Goal: Task Accomplishment & Management: Use online tool/utility

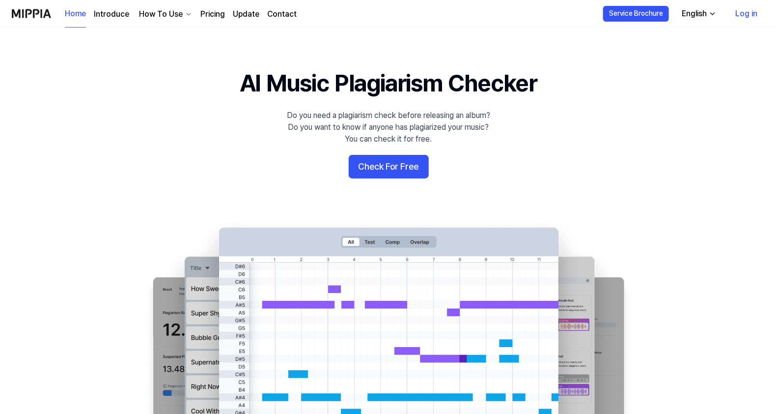
click at [751, 10] on link "Log in" at bounding box center [747, 14] width 38 height 28
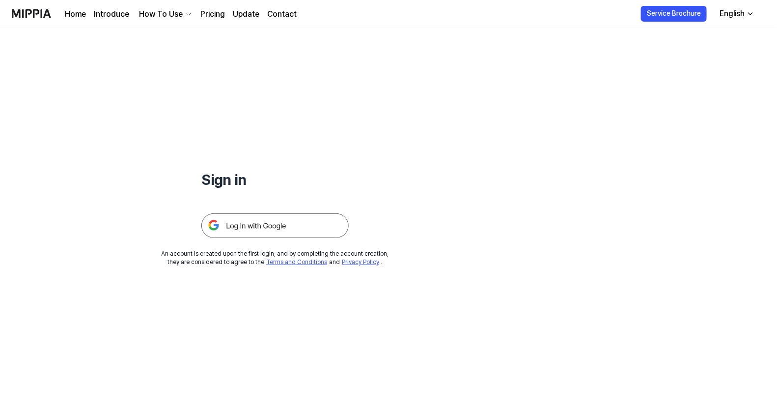
click at [295, 225] on img at bounding box center [274, 225] width 147 height 25
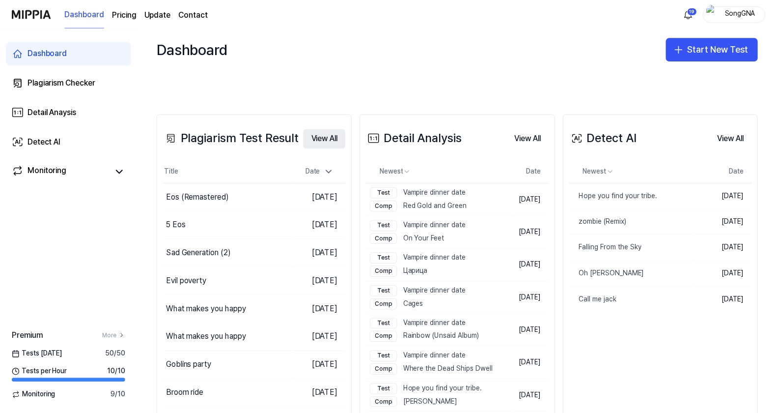
scroll to position [204, 0]
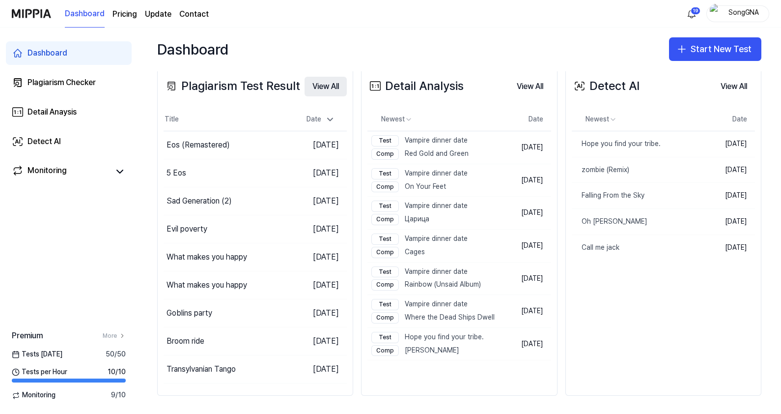
click at [332, 84] on button "View All" at bounding box center [326, 87] width 42 height 20
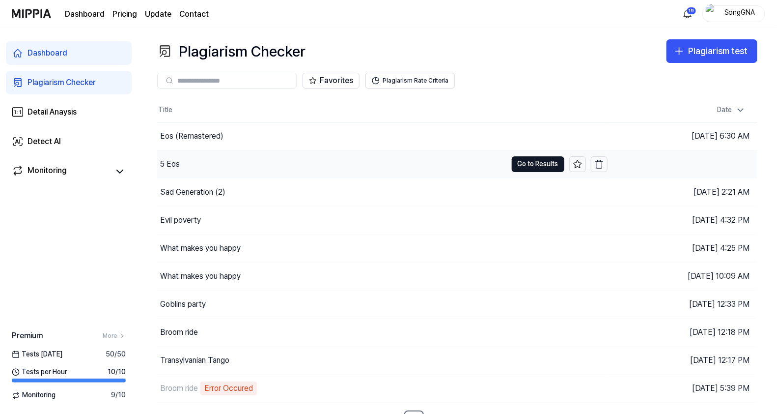
scroll to position [14, 0]
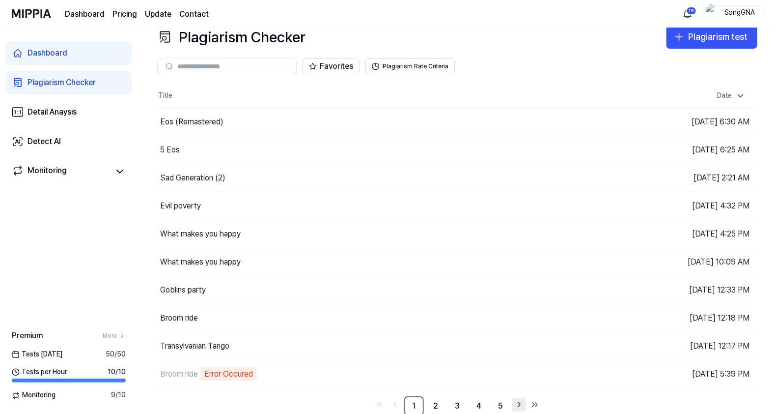
click at [518, 403] on icon "Go to next page" at bounding box center [519, 405] width 10 height 12
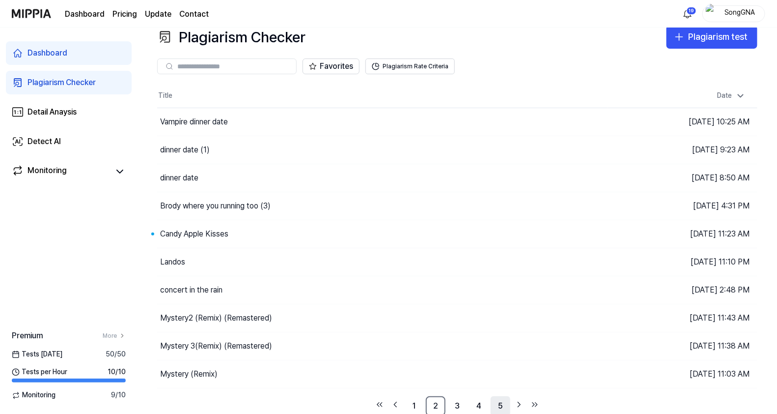
drag, startPoint x: 518, startPoint y: 403, endPoint x: 506, endPoint y: 402, distance: 12.3
click at [518, 403] on icon "Go to next page" at bounding box center [519, 405] width 10 height 12
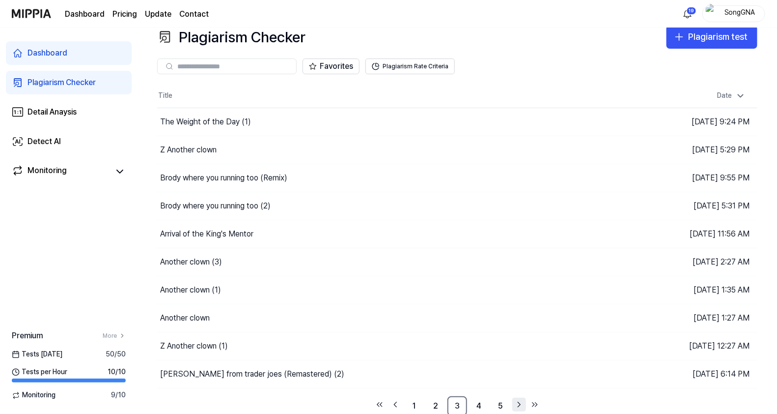
click at [523, 400] on icon "Go to next page" at bounding box center [519, 405] width 10 height 12
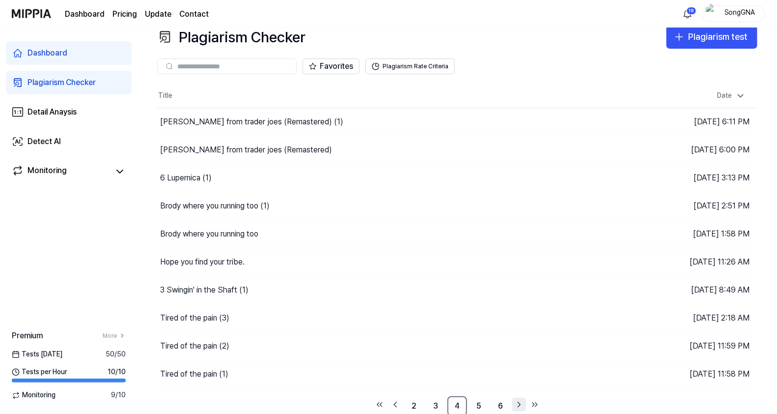
click at [524, 400] on icon "Go to next page" at bounding box center [519, 405] width 10 height 12
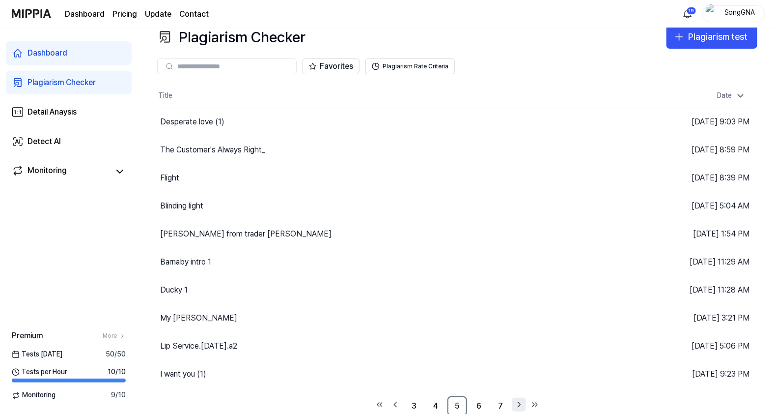
click at [518, 401] on icon "Go to next page" at bounding box center [519, 405] width 10 height 12
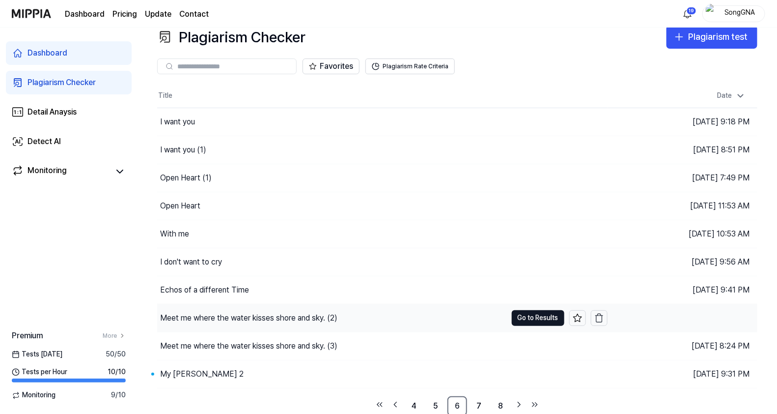
click at [268, 319] on div "Meet me where the water kisses shore and sky. (2)" at bounding box center [248, 318] width 177 height 12
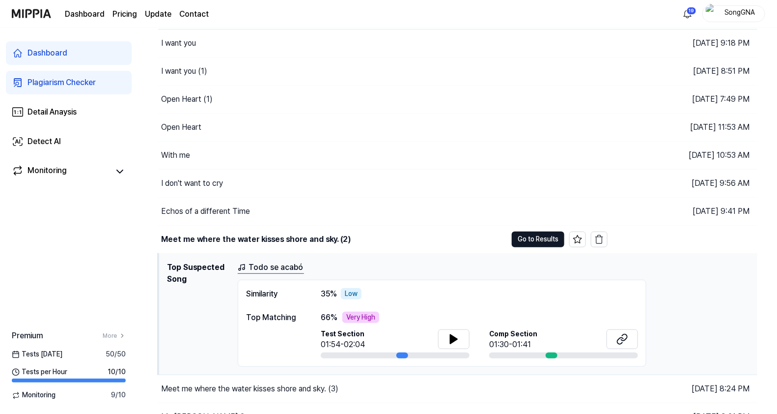
scroll to position [136, 0]
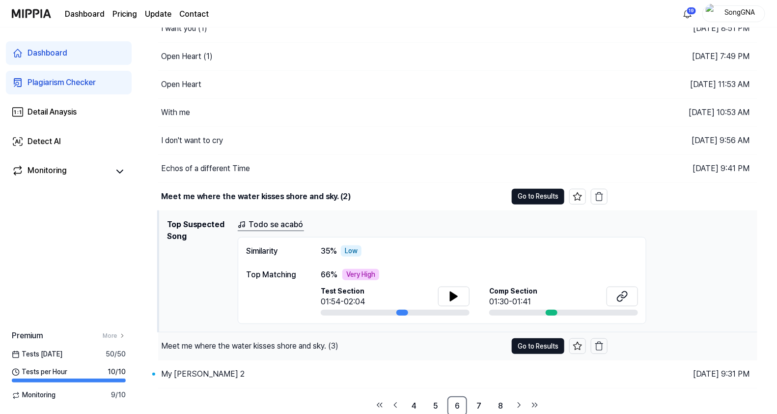
click at [280, 344] on div "Meet me where the water kisses shore and sky. (3)" at bounding box center [249, 346] width 177 height 12
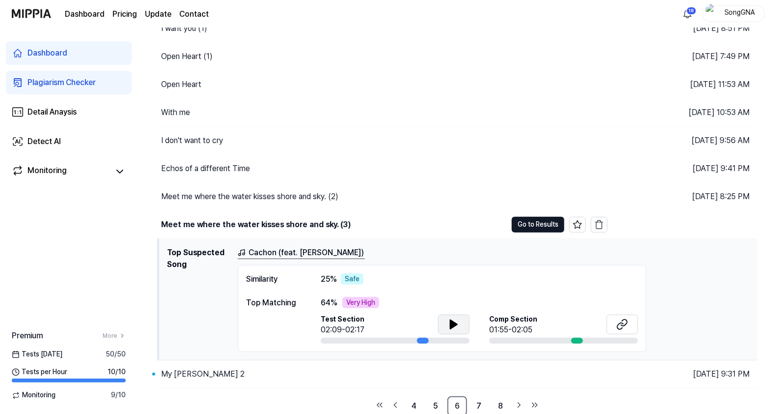
click at [448, 322] on icon at bounding box center [454, 324] width 12 height 12
click at [272, 221] on div "Meet me where the water kisses shore and sky. (3)" at bounding box center [256, 225] width 190 height 12
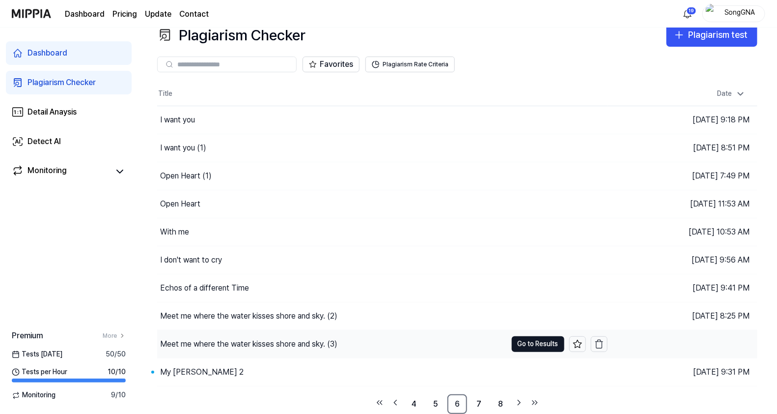
scroll to position [14, 0]
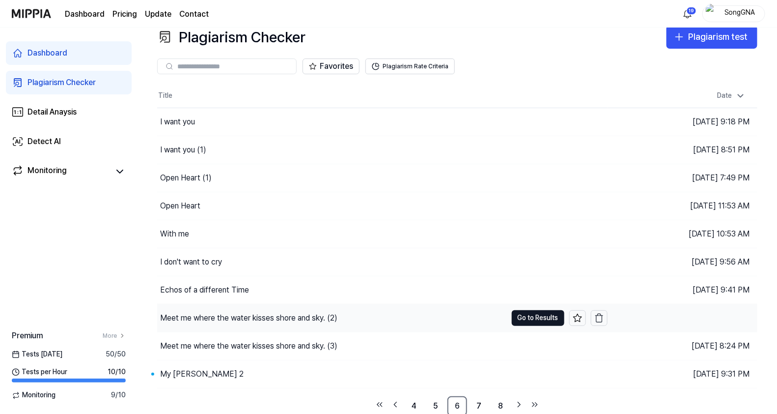
click at [292, 315] on div "Meet me where the water kisses shore and sky. (2)" at bounding box center [248, 318] width 177 height 12
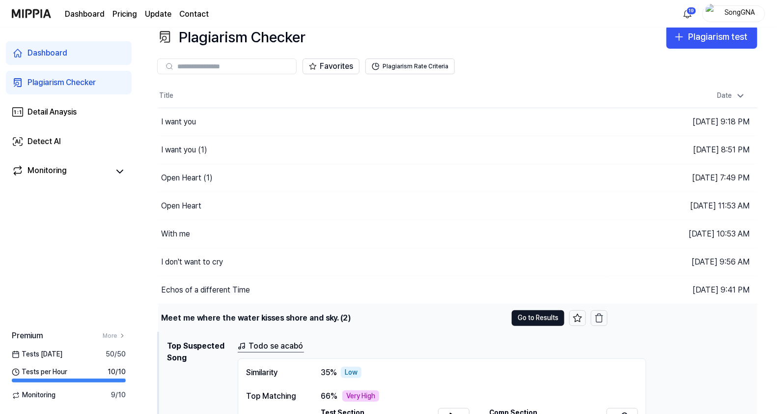
scroll to position [136, 0]
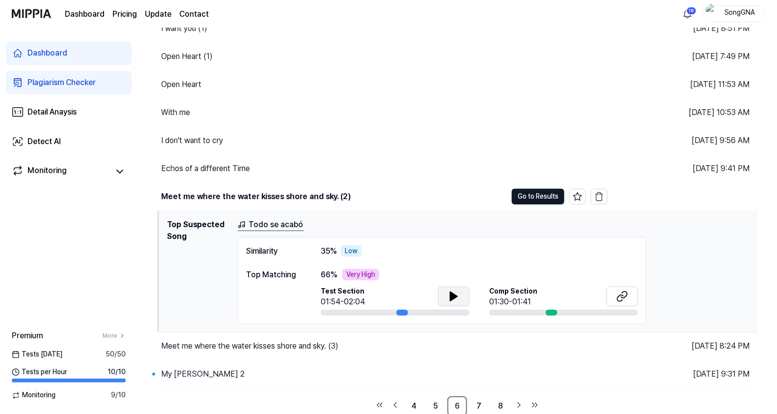
click at [453, 292] on icon at bounding box center [454, 296] width 7 height 9
click at [542, 197] on button "Go to Results" at bounding box center [538, 197] width 53 height 16
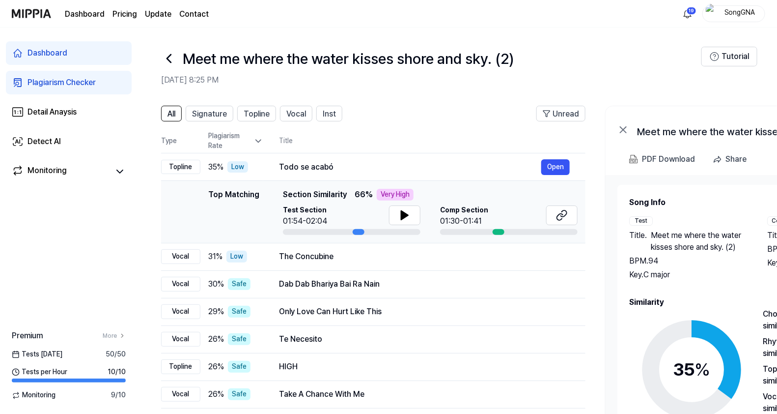
scroll to position [0, 0]
click at [406, 219] on icon at bounding box center [405, 216] width 12 height 12
click at [406, 219] on icon at bounding box center [407, 216] width 2 height 8
click at [52, 80] on div "Plagiarism Checker" at bounding box center [62, 83] width 68 height 12
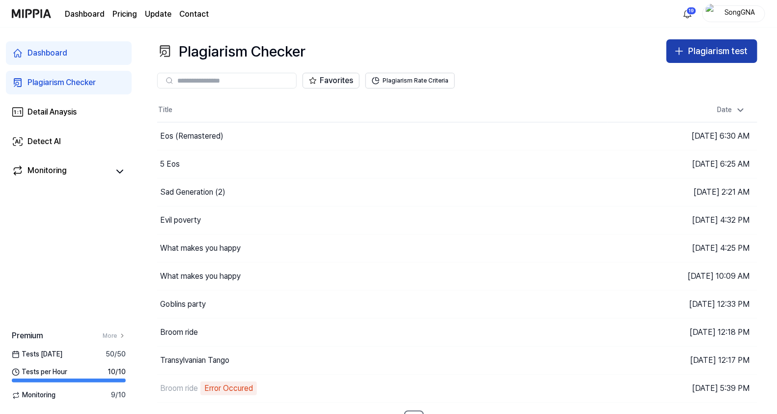
click at [681, 49] on icon "button" at bounding box center [680, 51] width 12 height 12
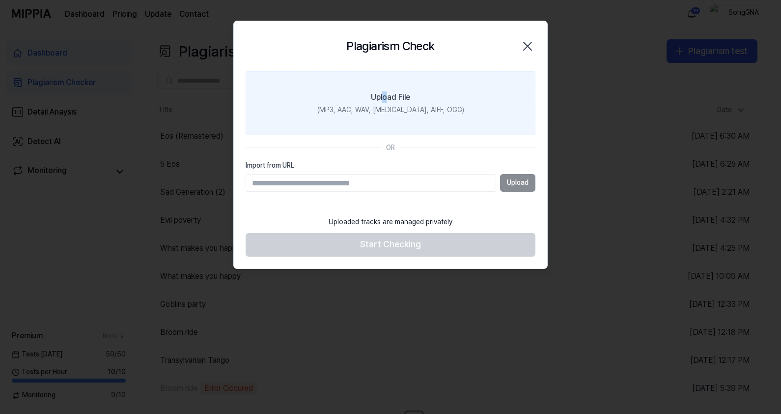
click at [386, 87] on label "Upload File (MP3, AAC, WAV, FLAC, AIFF, OGG)" at bounding box center [391, 103] width 290 height 64
drag, startPoint x: 386, startPoint y: 87, endPoint x: 339, endPoint y: 96, distance: 48.1
click at [339, 96] on label "Upload File (MP3, AAC, WAV, FLAC, AIFF, OGG)" at bounding box center [391, 103] width 290 height 64
click at [0, 0] on input "Upload File (MP3, AAC, WAV, FLAC, AIFF, OGG)" at bounding box center [0, 0] width 0 height 0
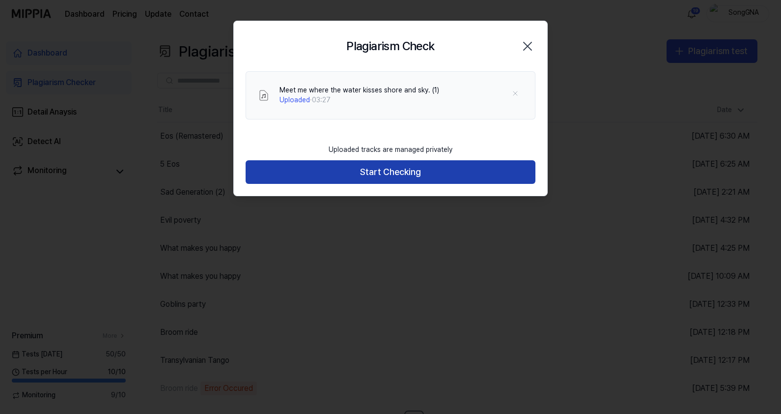
click at [392, 173] on button "Start Checking" at bounding box center [391, 172] width 290 height 24
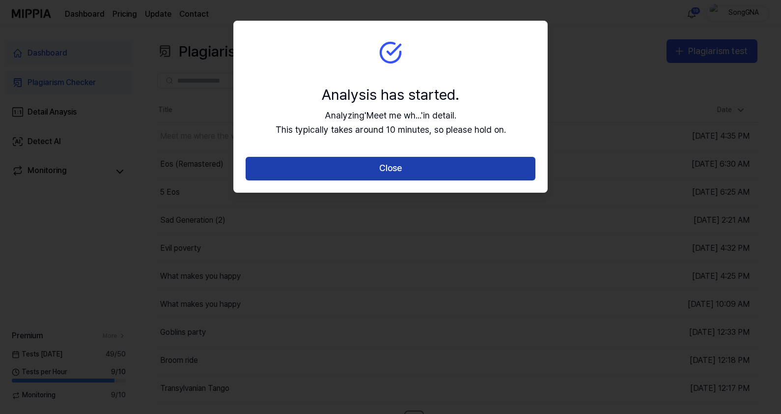
click at [393, 173] on button "Close" at bounding box center [391, 169] width 290 height 24
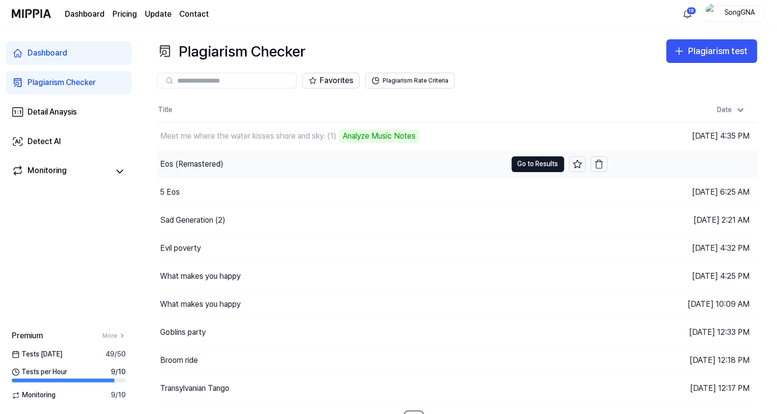
click at [175, 163] on div "Eos (Remastered)" at bounding box center [191, 164] width 63 height 12
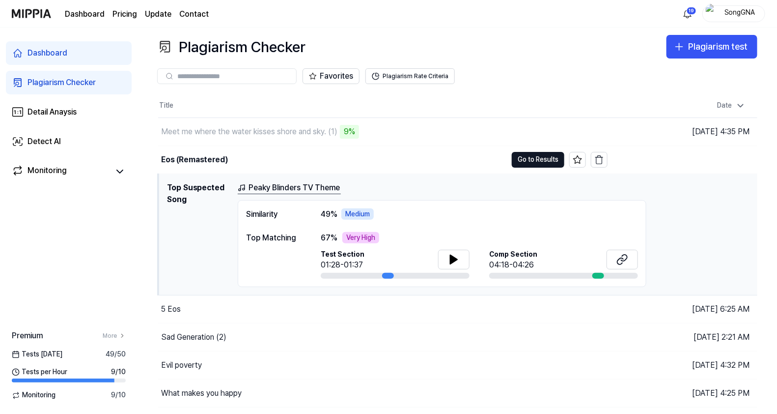
scroll to position [61, 0]
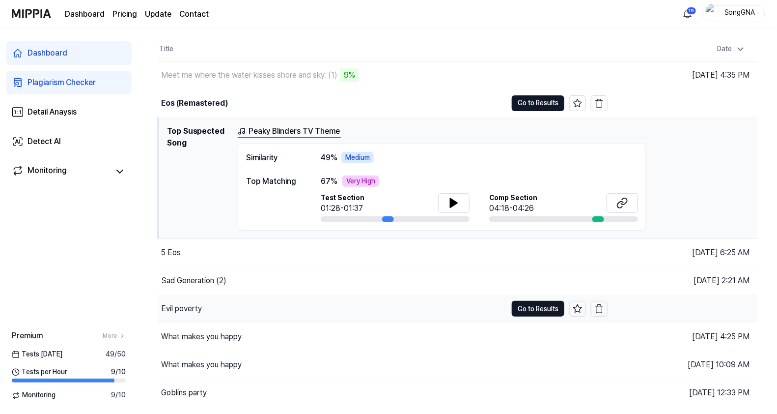
click at [202, 306] on div "Evil poverty" at bounding box center [332, 309] width 349 height 28
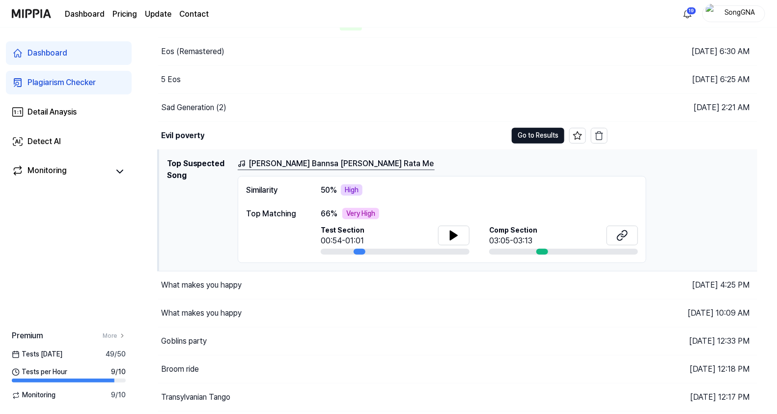
scroll to position [136, 0]
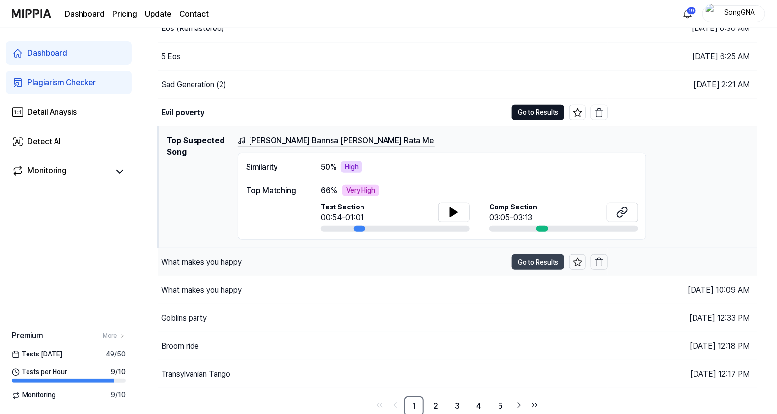
click at [529, 255] on button "Go to Results" at bounding box center [538, 262] width 53 height 16
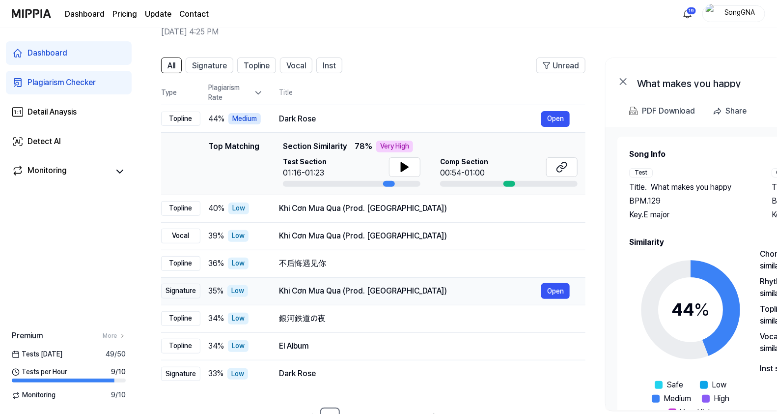
scroll to position [81, 0]
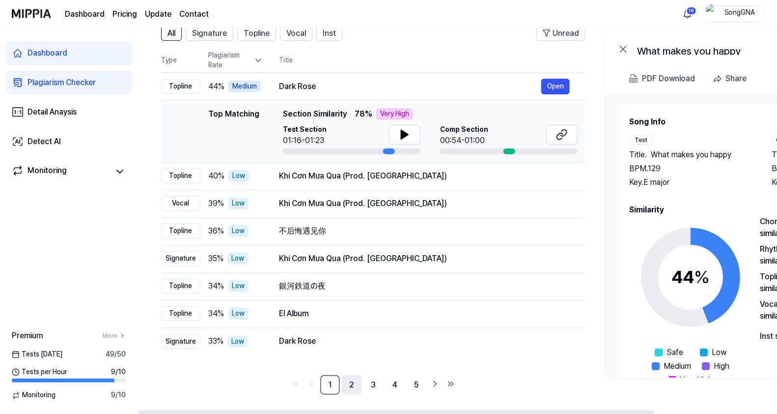
click at [347, 377] on link "2" at bounding box center [352, 385] width 20 height 20
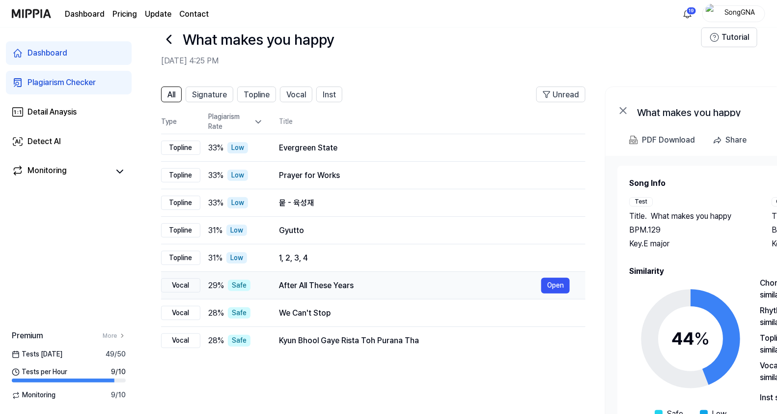
scroll to position [0, 0]
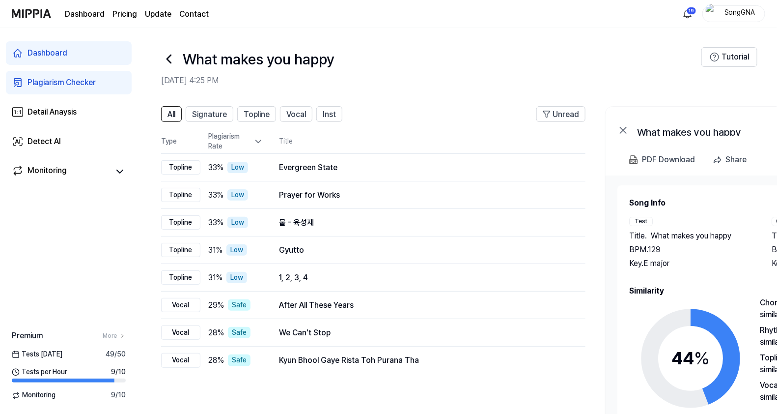
click at [170, 59] on icon at bounding box center [169, 59] width 16 height 16
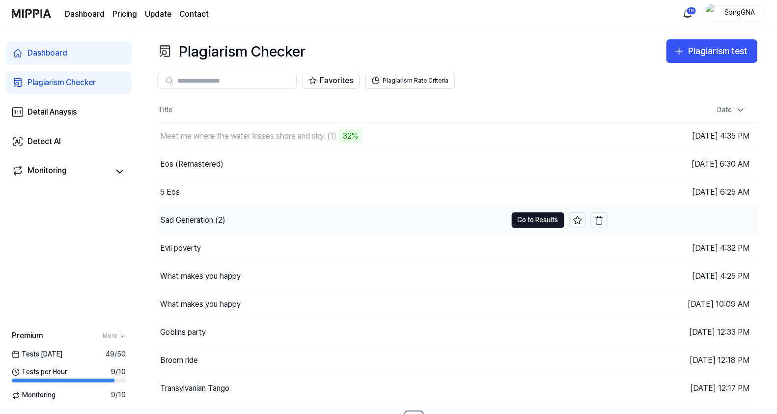
click at [284, 226] on div "Sad Generation (2)" at bounding box center [332, 220] width 350 height 28
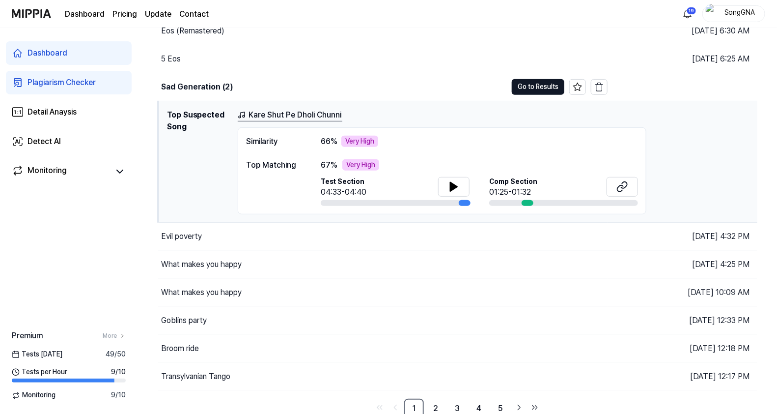
scroll to position [136, 0]
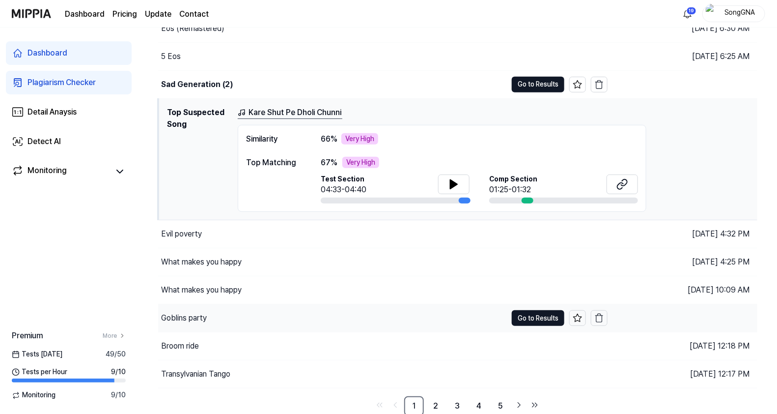
click at [184, 314] on div "Goblins party" at bounding box center [184, 318] width 46 height 12
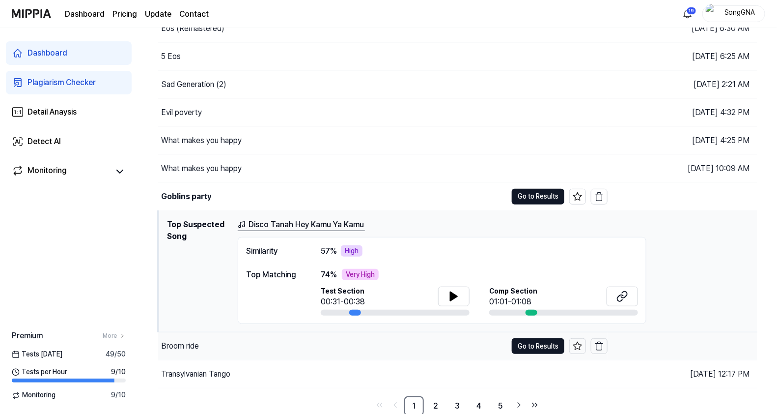
click at [183, 340] on div "Broom ride" at bounding box center [180, 346] width 38 height 12
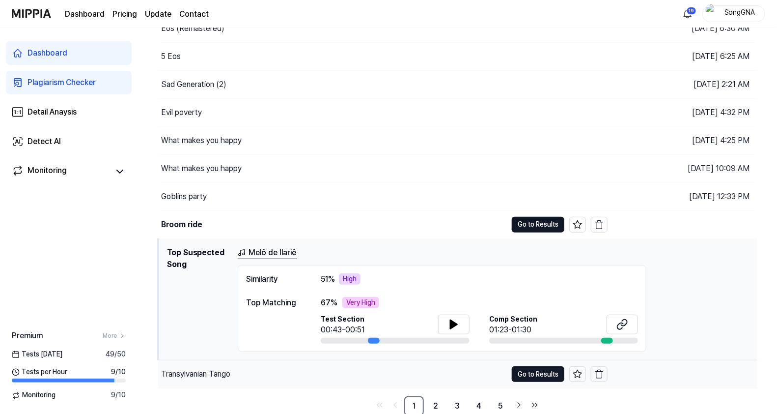
click at [191, 365] on div "Transylvanian Tango" at bounding box center [332, 374] width 349 height 28
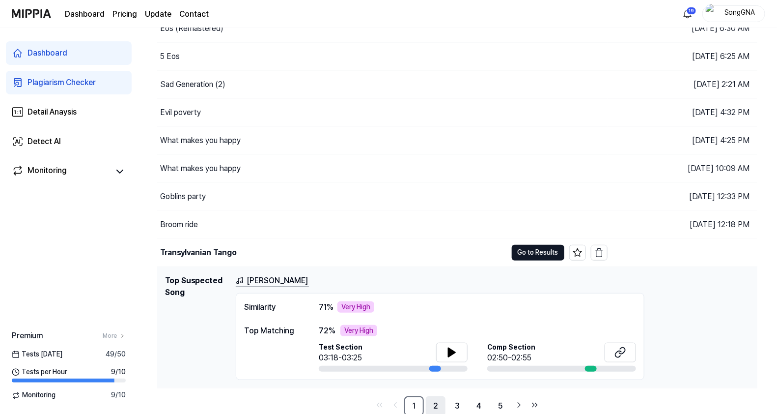
click at [431, 404] on link "2" at bounding box center [436, 406] width 20 height 20
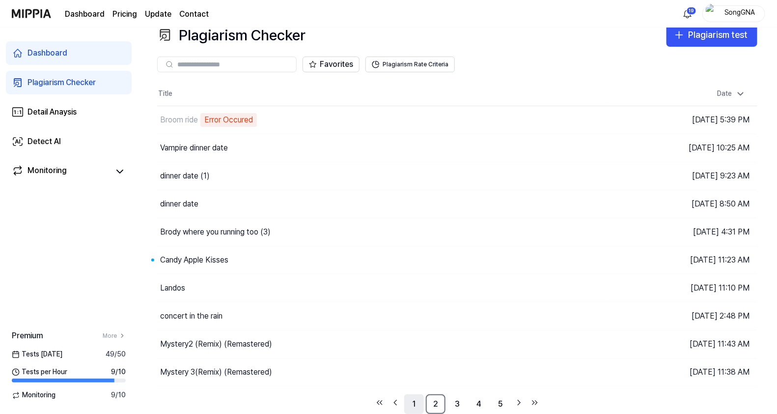
scroll to position [14, 0]
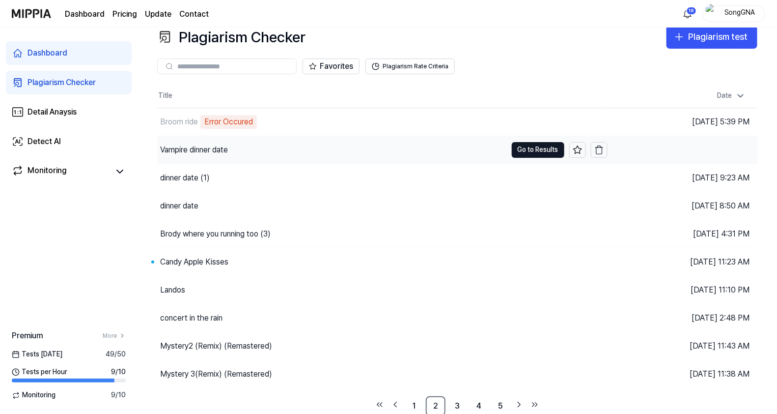
click at [200, 149] on div "Vampire dinner date" at bounding box center [194, 150] width 68 height 12
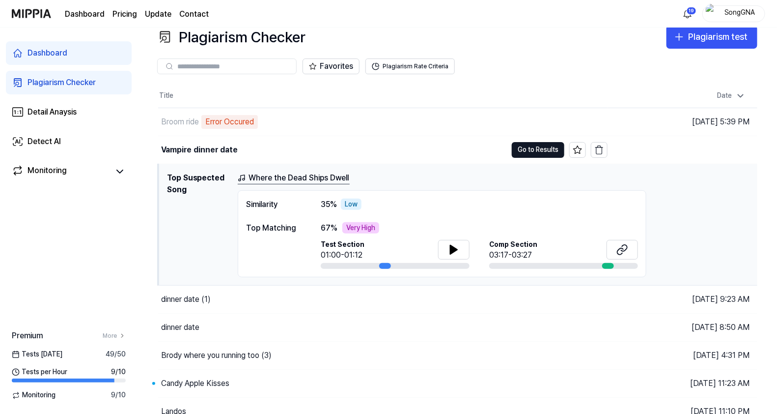
scroll to position [76, 0]
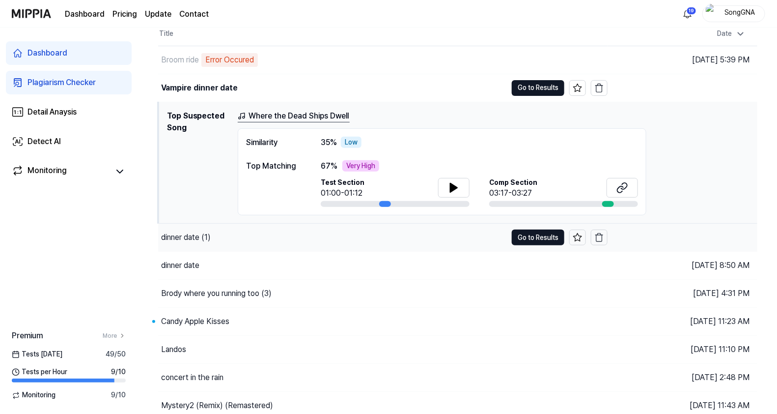
click at [192, 241] on div "dinner date (1)" at bounding box center [186, 237] width 50 height 12
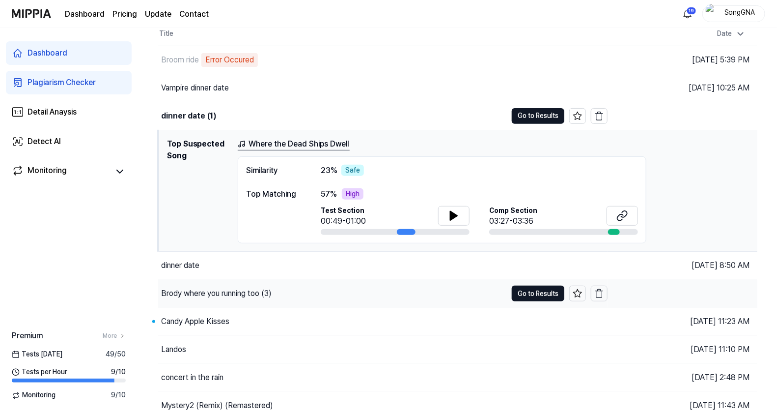
click at [193, 295] on div "Brody where you running too (3)" at bounding box center [216, 293] width 111 height 12
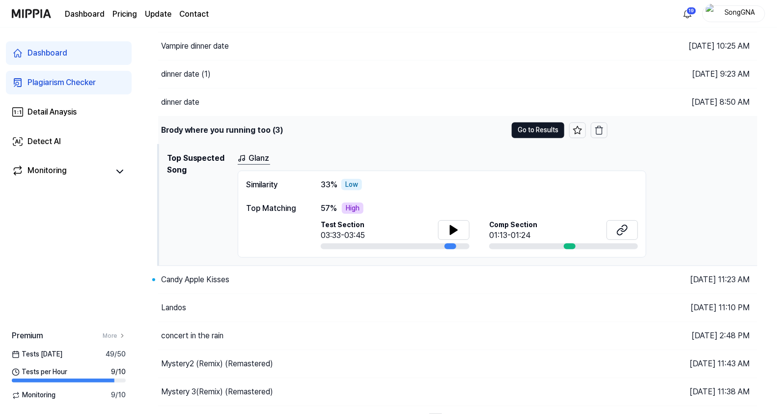
scroll to position [136, 0]
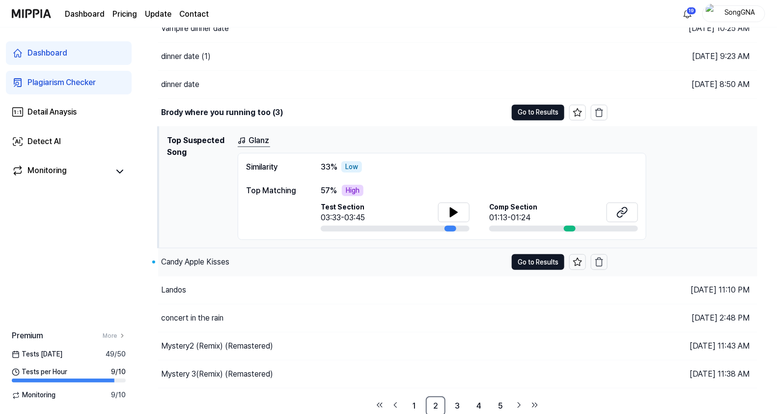
click at [198, 262] on div "Candy Apple Kisses" at bounding box center [195, 262] width 68 height 12
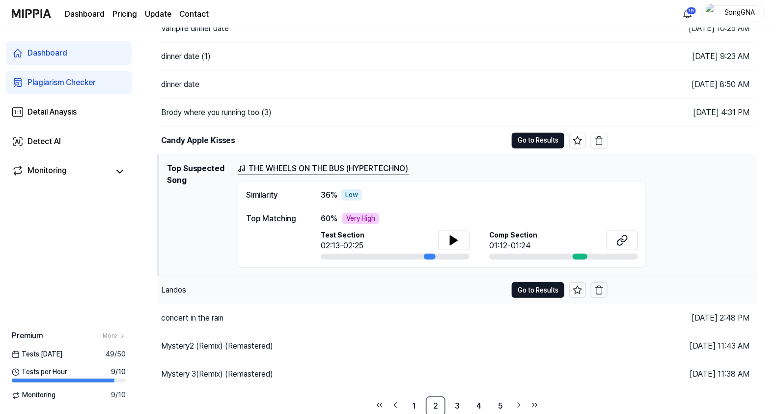
click at [187, 290] on div "Landos" at bounding box center [332, 290] width 349 height 28
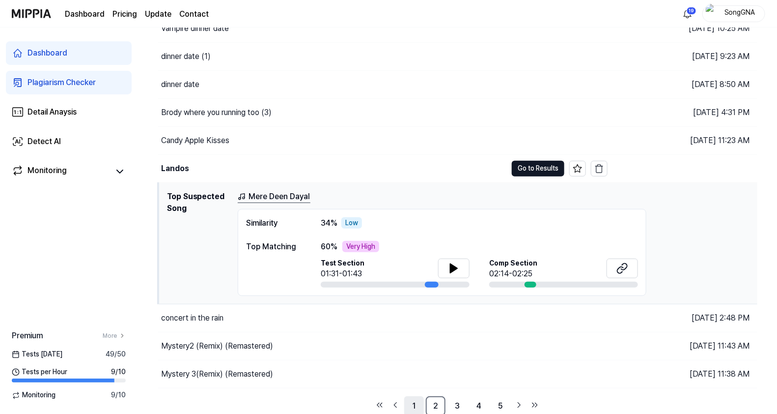
click at [414, 400] on link "1" at bounding box center [414, 406] width 20 height 20
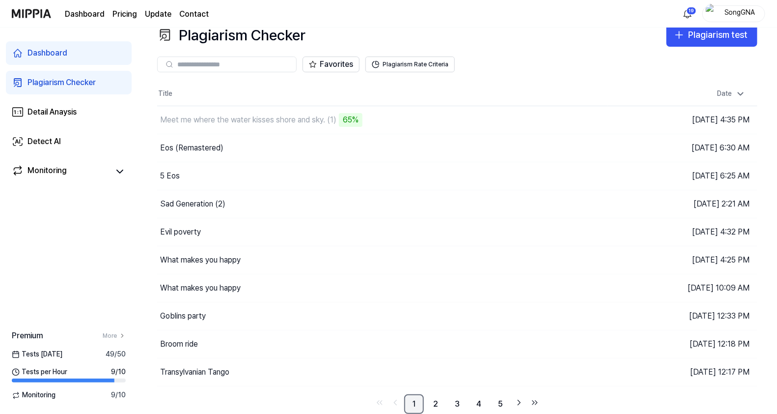
scroll to position [14, 0]
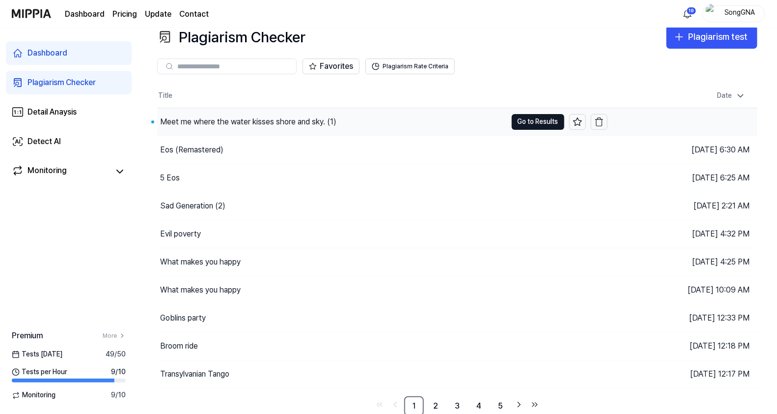
click at [302, 124] on div "Meet me where the water kisses shore and sky. (1)" at bounding box center [248, 122] width 176 height 12
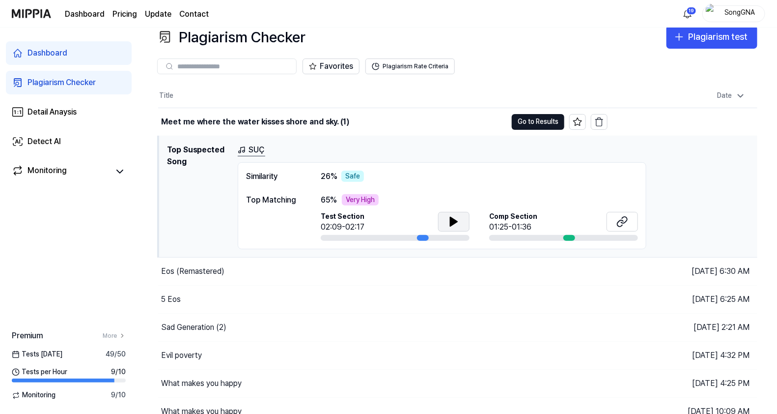
click at [454, 219] on icon at bounding box center [454, 221] width 7 height 9
click at [627, 221] on icon at bounding box center [623, 222] width 12 height 12
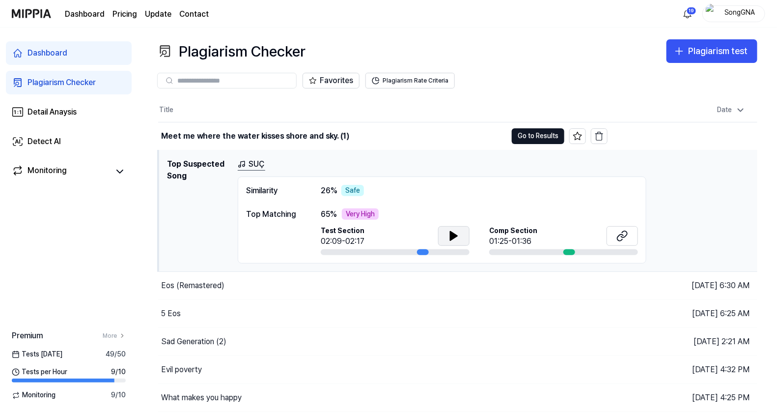
scroll to position [0, 0]
click at [544, 132] on button "Go to Results" at bounding box center [538, 136] width 53 height 16
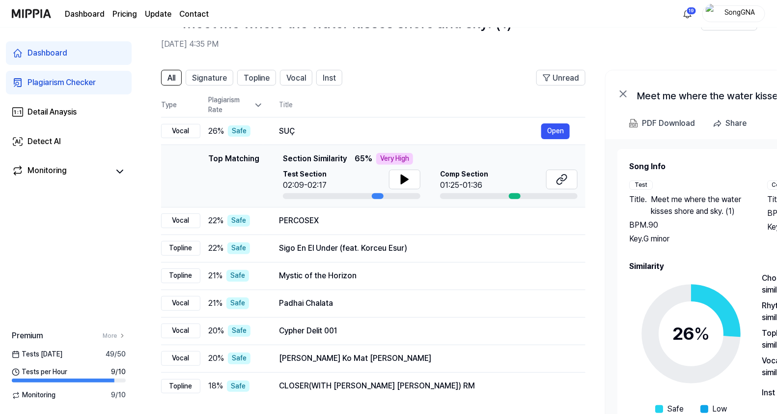
scroll to position [20, 0]
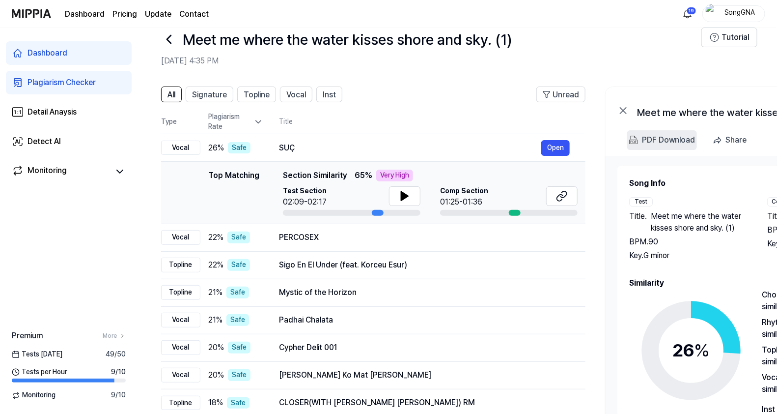
click at [655, 139] on div "PDF Download" at bounding box center [668, 140] width 53 height 13
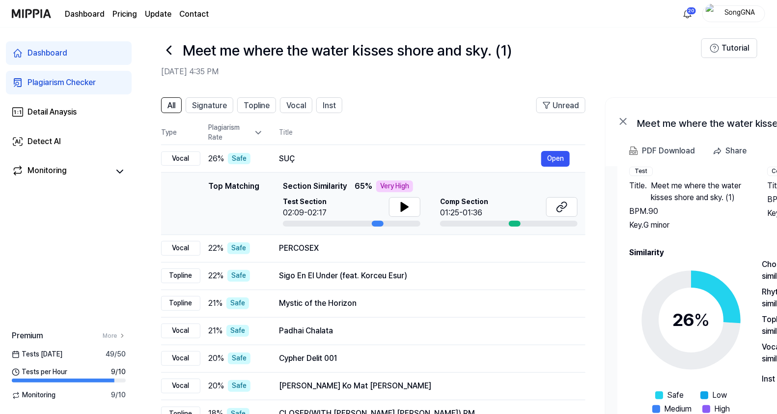
scroll to position [0, 0]
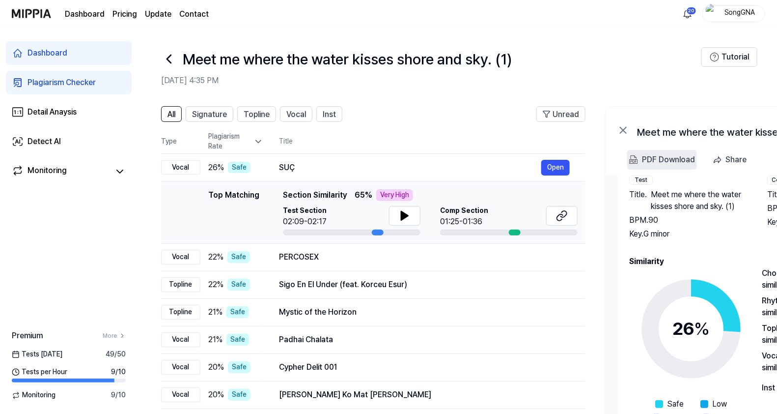
drag, startPoint x: 641, startPoint y: 158, endPoint x: 645, endPoint y: 150, distance: 8.6
click at [645, 150] on 다운로드 "PDF Download" at bounding box center [662, 160] width 70 height 20
drag, startPoint x: 413, startPoint y: 411, endPoint x: 523, endPoint y: 403, distance: 110.3
click at [513, 404] on tbody "Vocal 26 % Safe SUÇ Open Top Matching Top Matching Section Similarity 65 % Very…" at bounding box center [373, 295] width 425 height 283
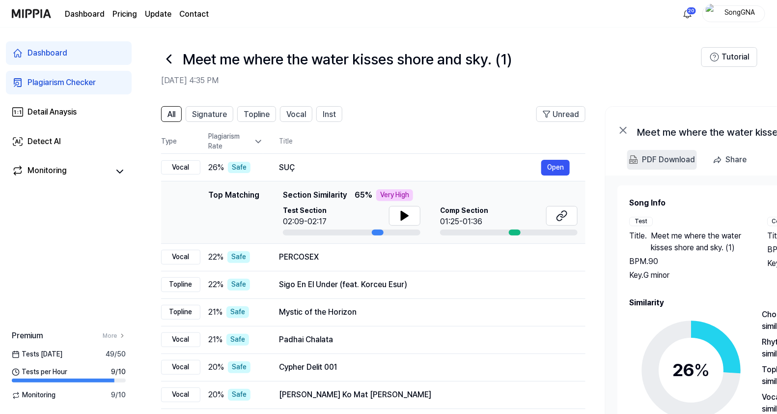
click at [644, 163] on div "PDF Download" at bounding box center [668, 159] width 53 height 13
click at [695, 10] on html "Dashboard Pricing Update Contact 20 SongGNA Dashboard Plagiarism Checker Detail…" at bounding box center [388, 207] width 777 height 414
click at [649, 160] on div "PDF Download" at bounding box center [668, 159] width 53 height 13
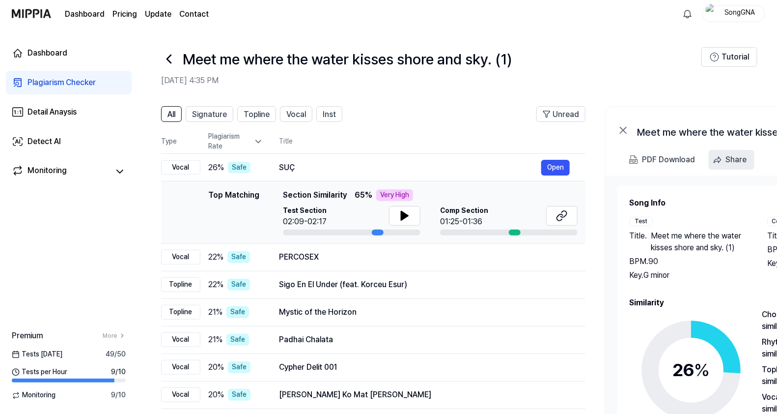
click at [734, 151] on button "Share" at bounding box center [732, 160] width 46 height 20
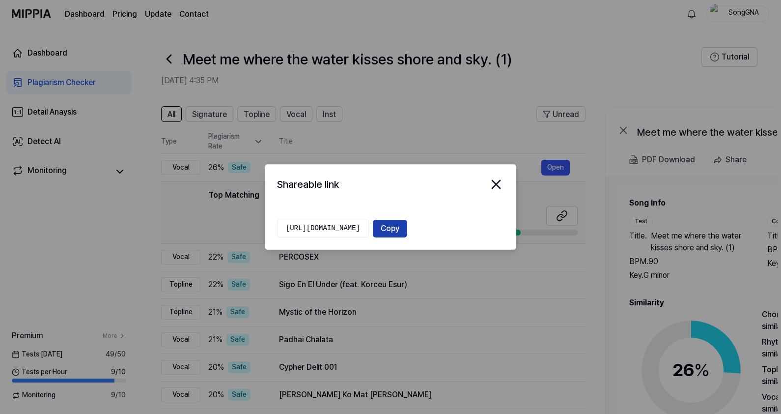
click at [407, 235] on button "Copy" at bounding box center [390, 229] width 34 height 18
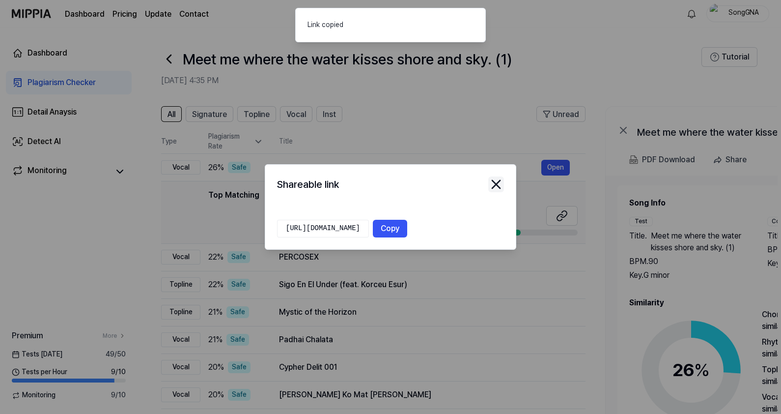
click at [494, 181] on icon "close modal" at bounding box center [496, 184] width 8 height 8
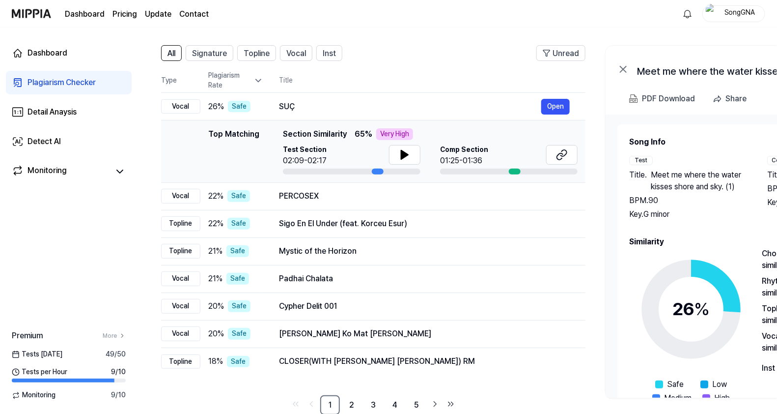
scroll to position [81, 0]
